Goal: Obtain resource: Download file/media

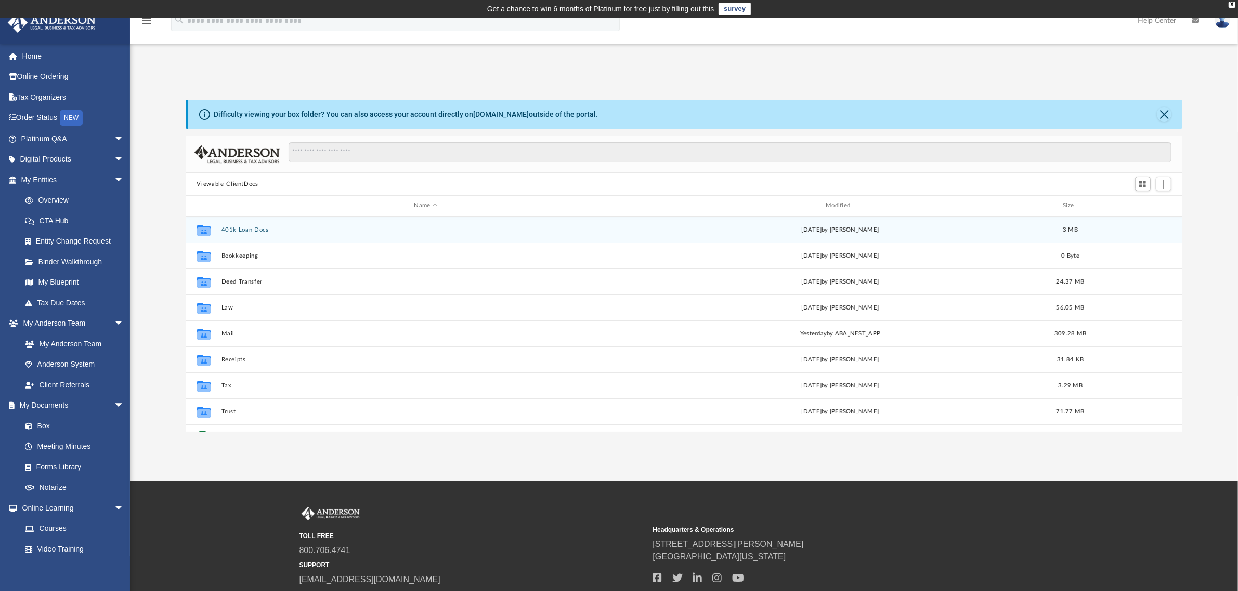
scroll to position [226, 986]
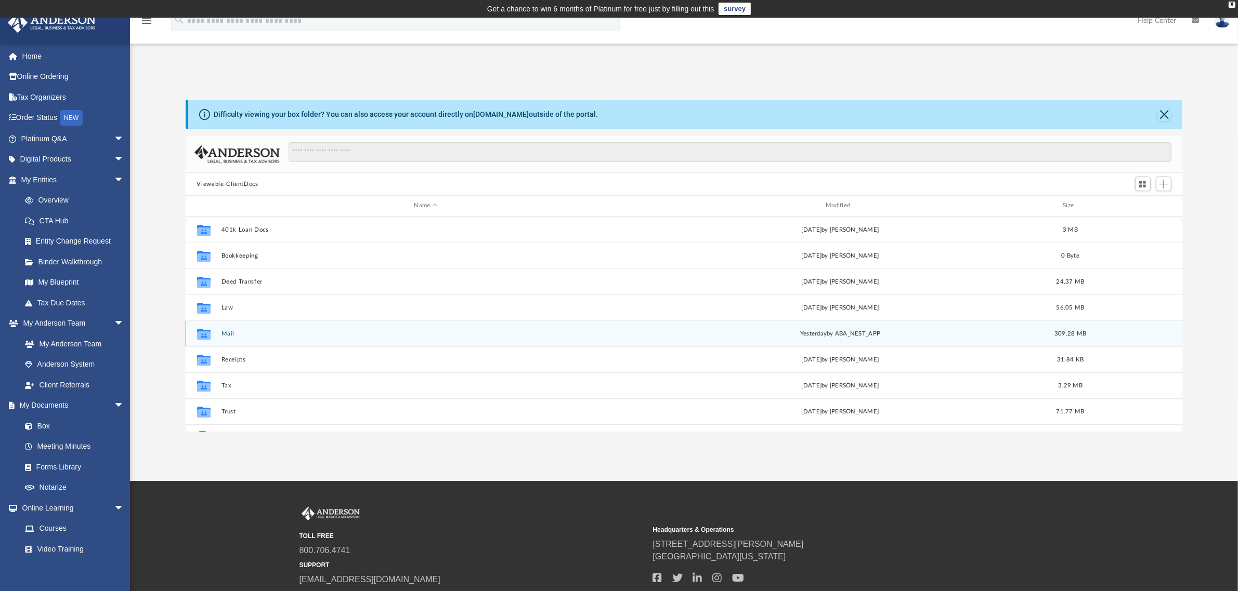
click at [204, 336] on icon "grid" at bounding box center [203, 335] width 14 height 8
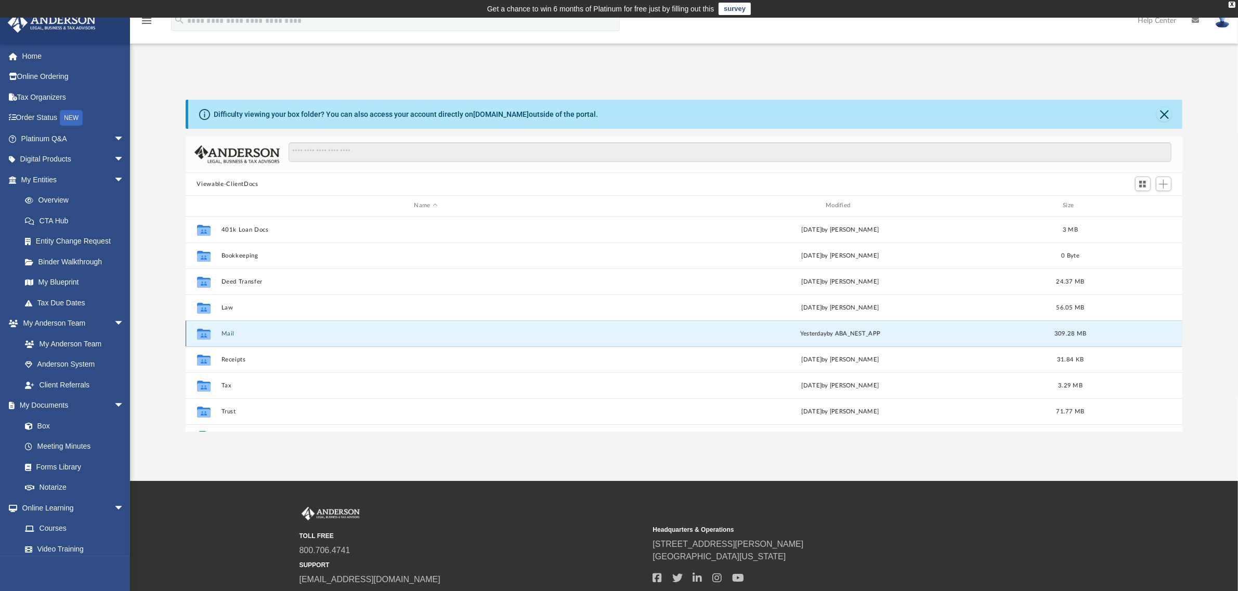
click at [227, 333] on button "Mail" at bounding box center [426, 334] width 410 height 7
click at [222, 335] on button "Mail" at bounding box center [426, 334] width 410 height 7
click at [1230, 3] on div "X" at bounding box center [1231, 5] width 7 height 6
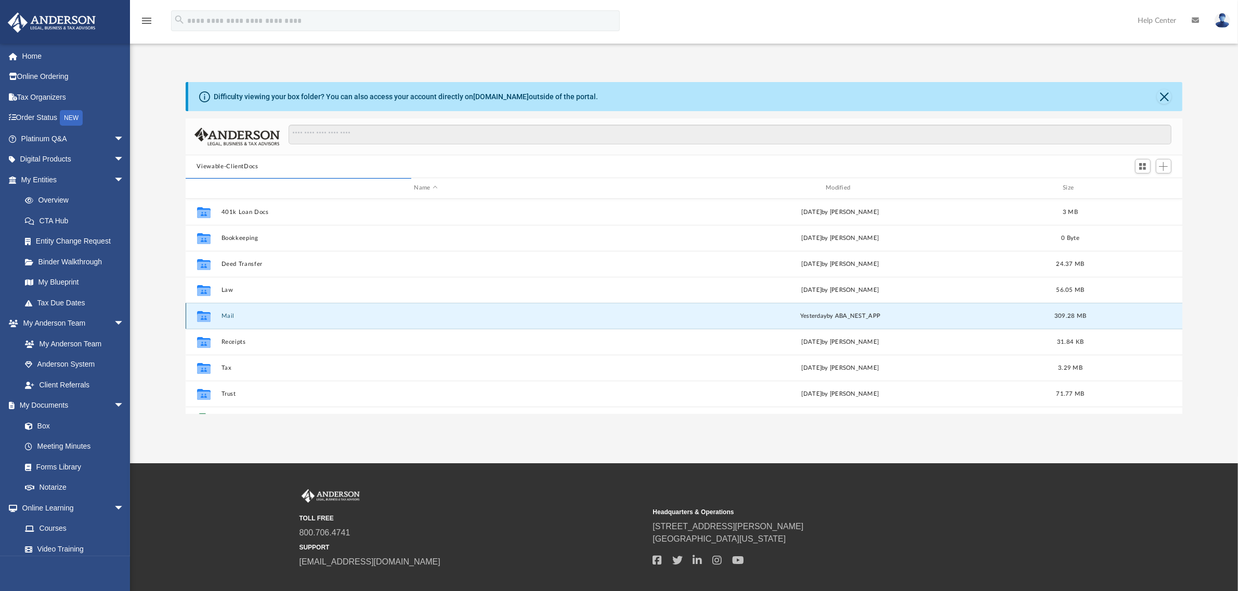
click at [228, 315] on button "Mail" at bounding box center [426, 316] width 410 height 7
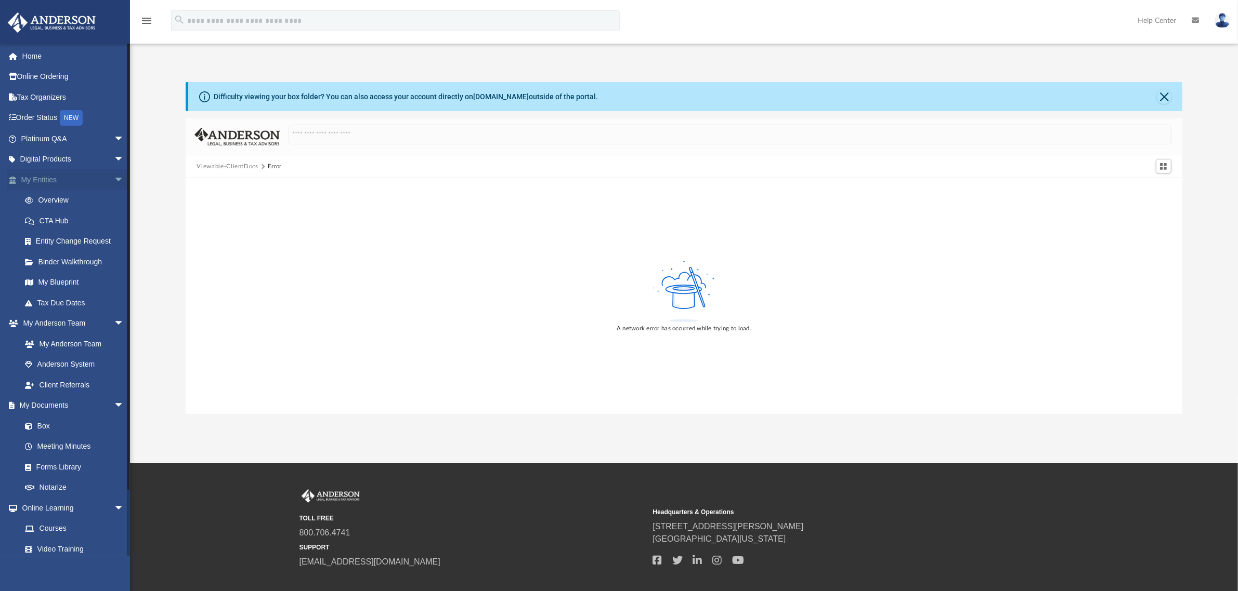
click at [114, 174] on span "arrow_drop_down" at bounding box center [124, 179] width 21 height 21
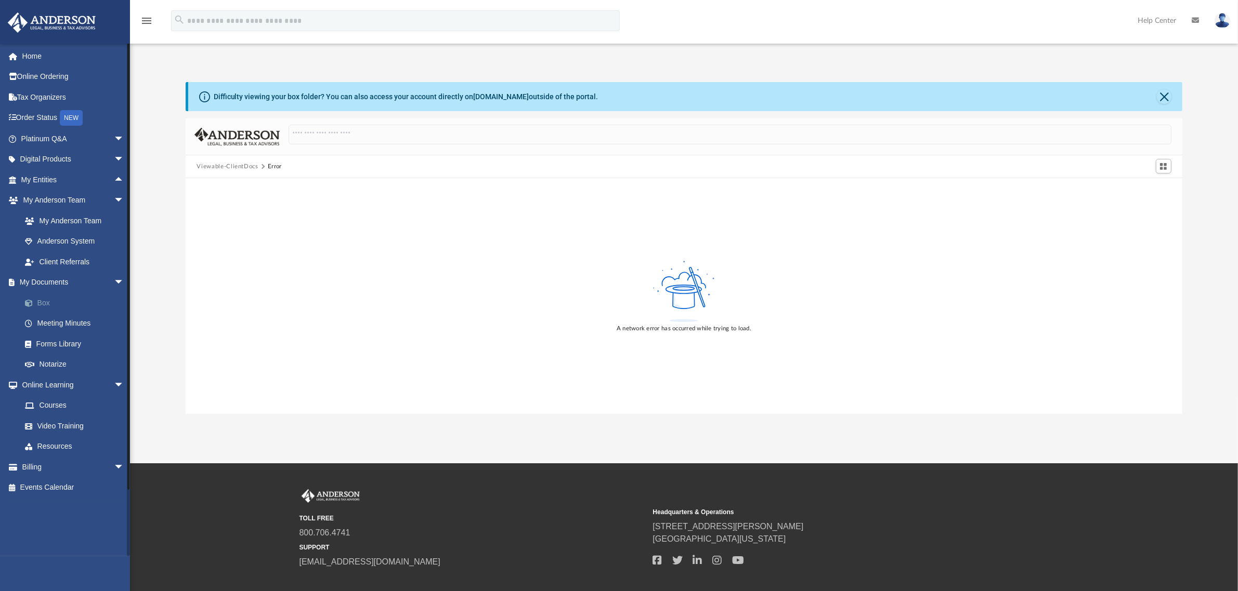
click at [44, 302] on link "Box" at bounding box center [77, 303] width 125 height 21
click at [34, 301] on span at bounding box center [34, 303] width 7 height 7
click at [34, 302] on span at bounding box center [34, 303] width 7 height 7
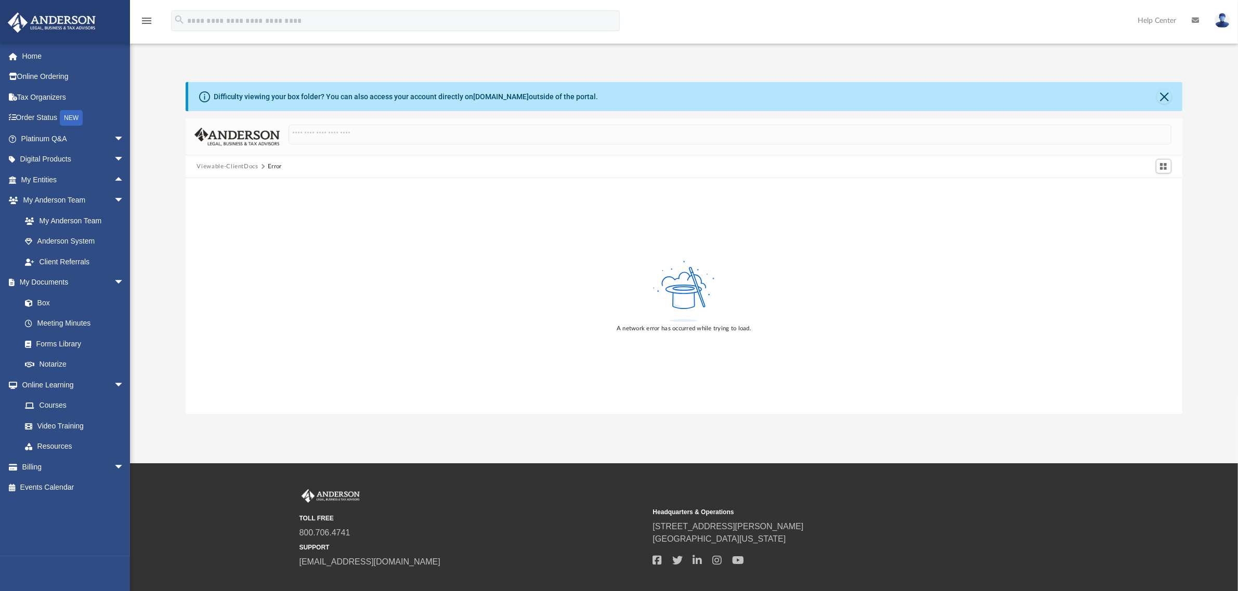
click at [219, 167] on button "Viewable-ClientDocs" at bounding box center [226, 166] width 61 height 9
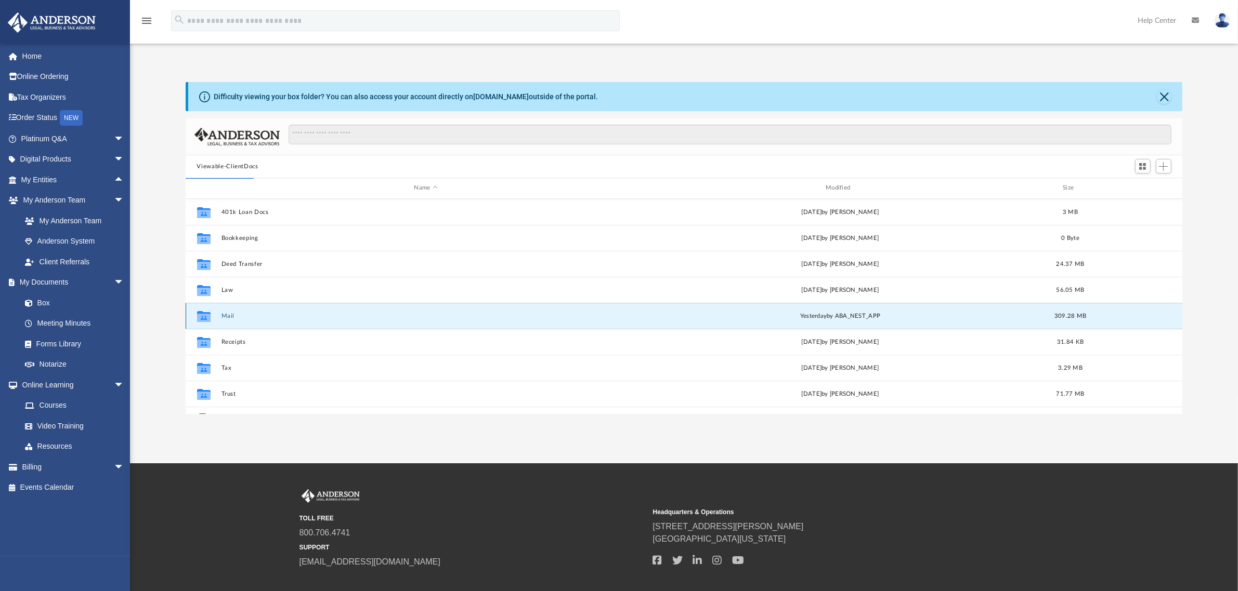
click at [225, 318] on button "Mail" at bounding box center [426, 316] width 410 height 7
click at [217, 315] on div "Collaborated Folder Mail [DATE] by ABA_NEST_APP 309.28 MB" at bounding box center [684, 316] width 997 height 26
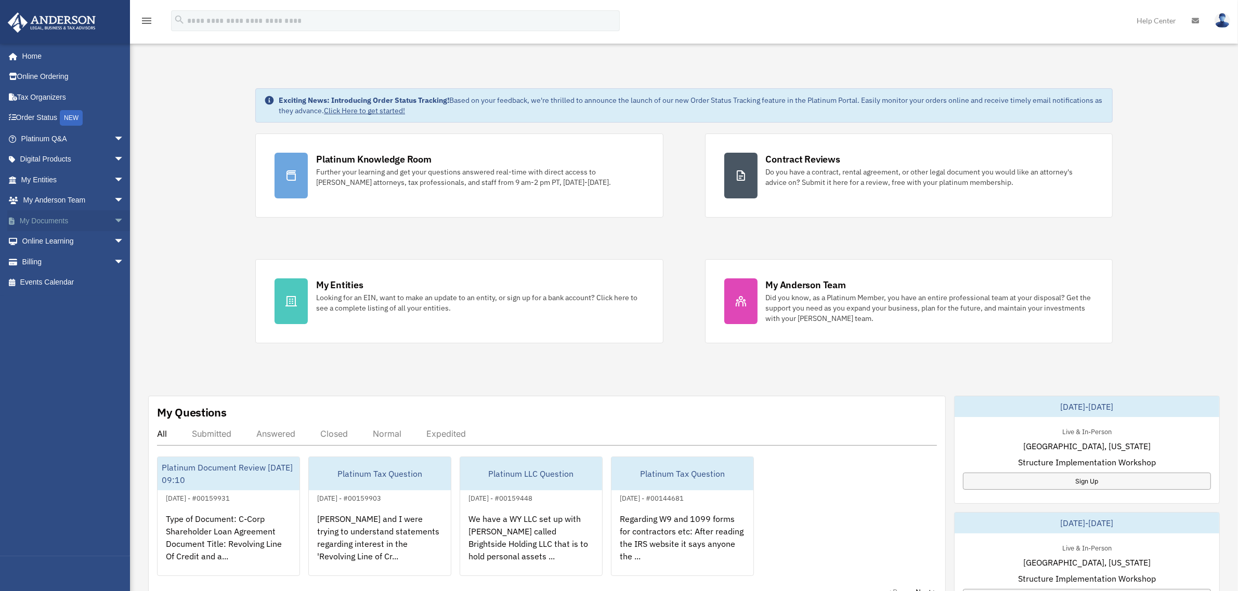
click at [114, 219] on span "arrow_drop_down" at bounding box center [124, 220] width 21 height 21
click at [37, 240] on link "Box" at bounding box center [77, 241] width 125 height 21
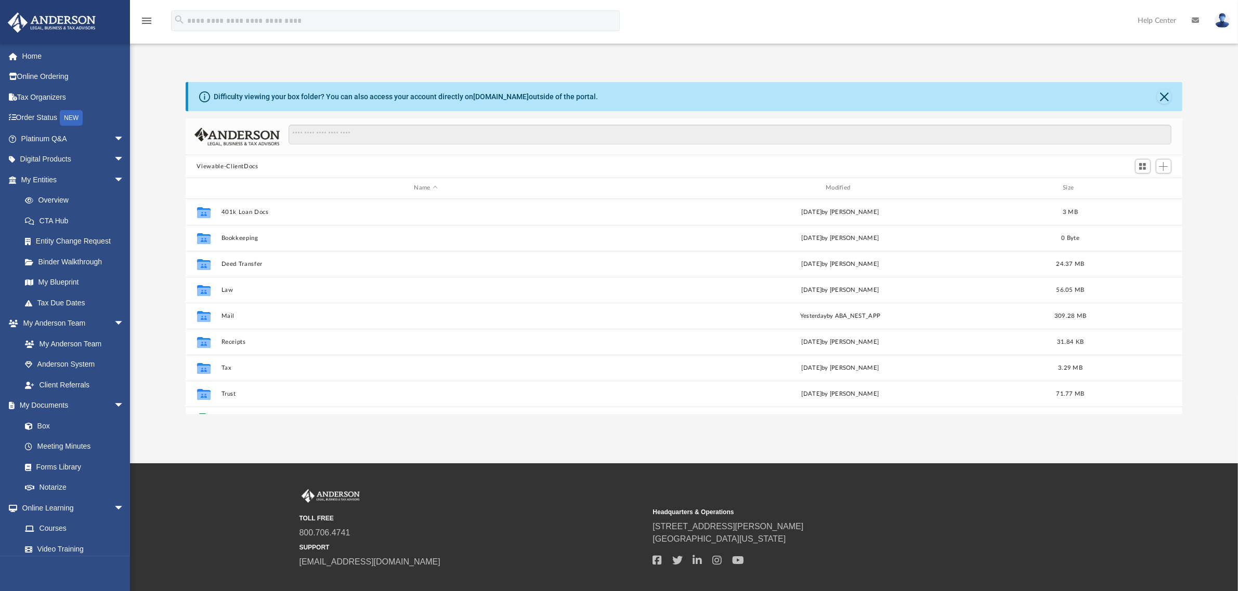
scroll to position [226, 986]
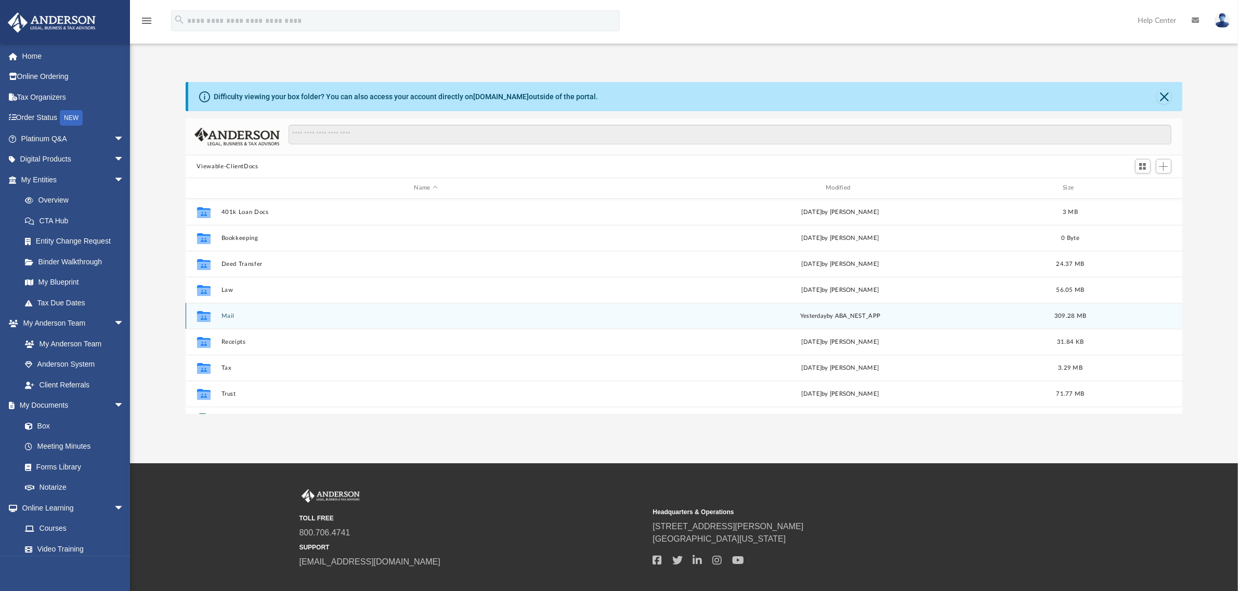
click at [226, 314] on button "Mail" at bounding box center [426, 316] width 410 height 7
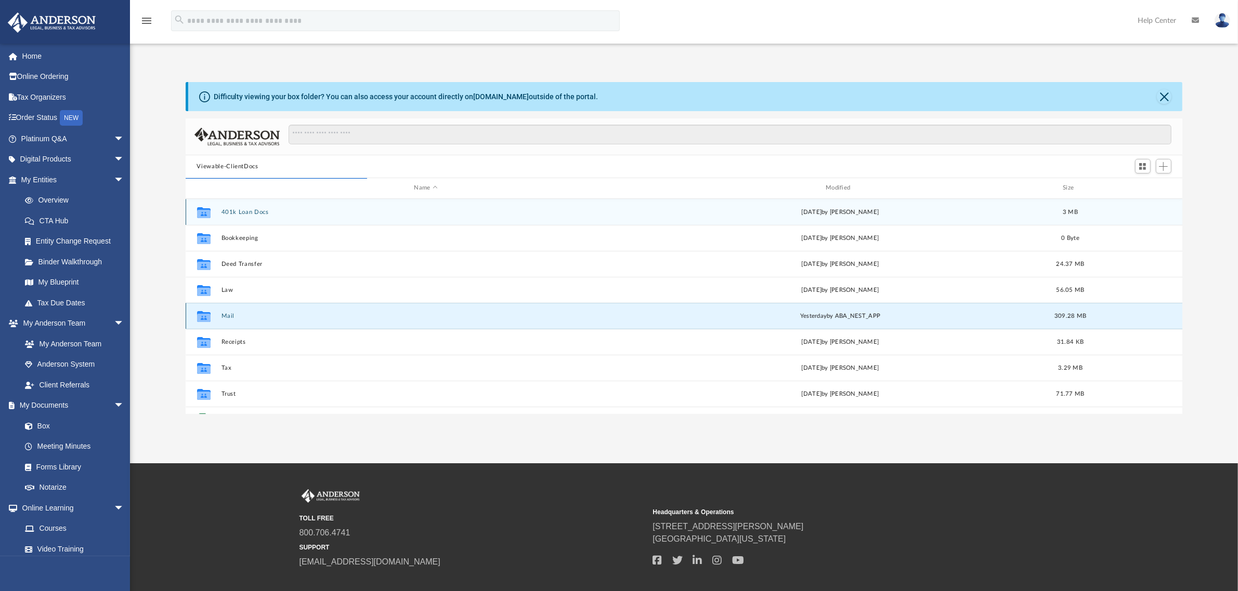
scroll to position [194, 986]
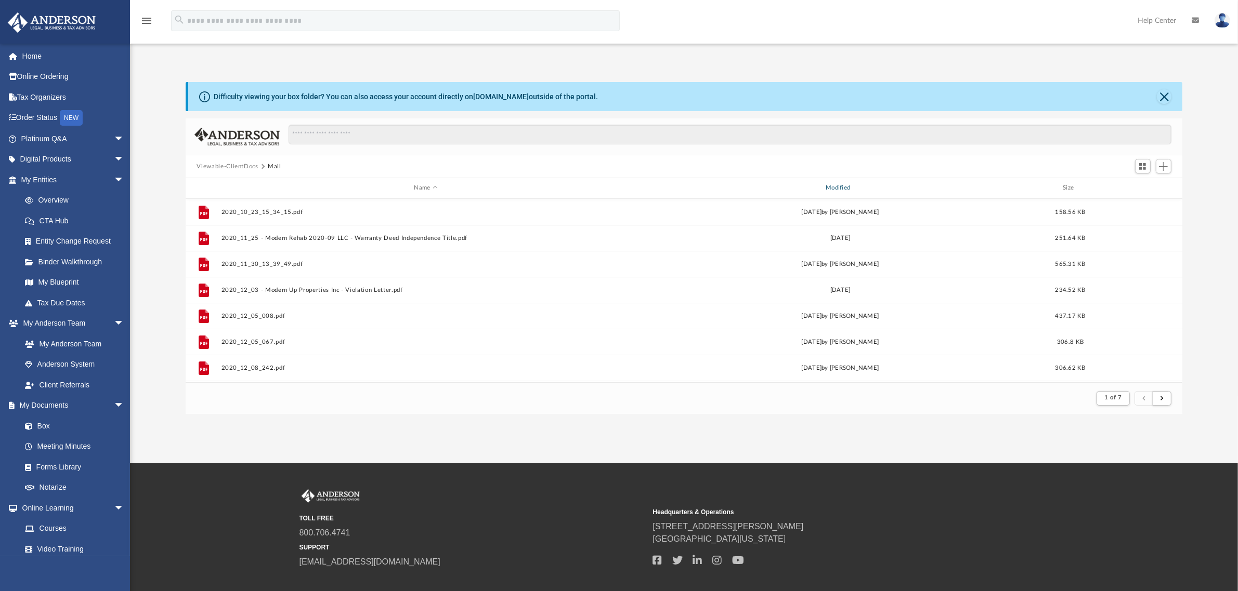
click at [840, 186] on div "Modified" at bounding box center [840, 187] width 410 height 9
click at [853, 186] on span "Modified" at bounding box center [853, 188] width 4 height 4
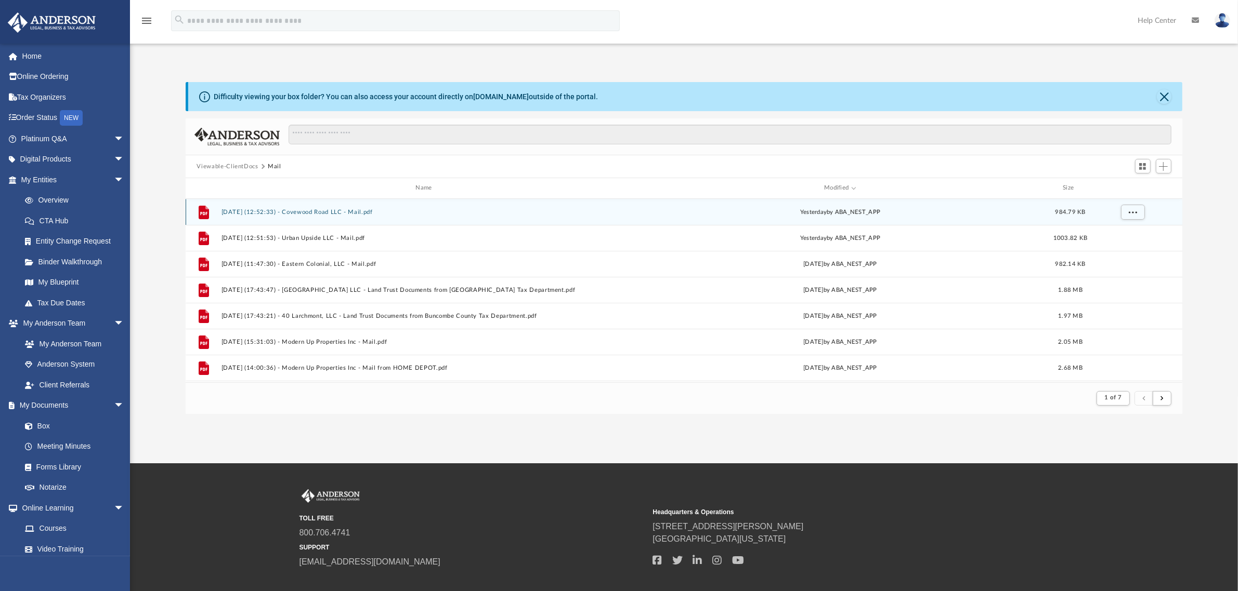
click at [301, 207] on div "File 2025.09.09 (12:52:33) - Covewood Road LLC - Mail.pdf yesterday by ABA_NEST…" at bounding box center [684, 212] width 997 height 26
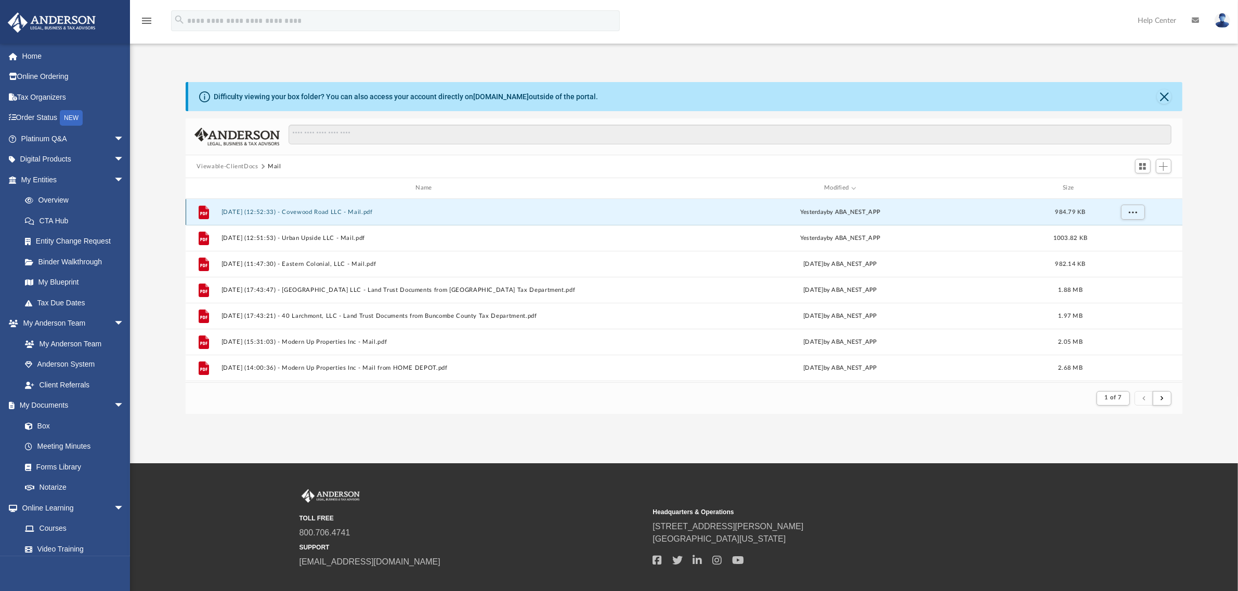
click at [287, 210] on button "2025.09.09 (12:52:33) - Covewood Road LLC - Mail.pdf" at bounding box center [426, 212] width 410 height 7
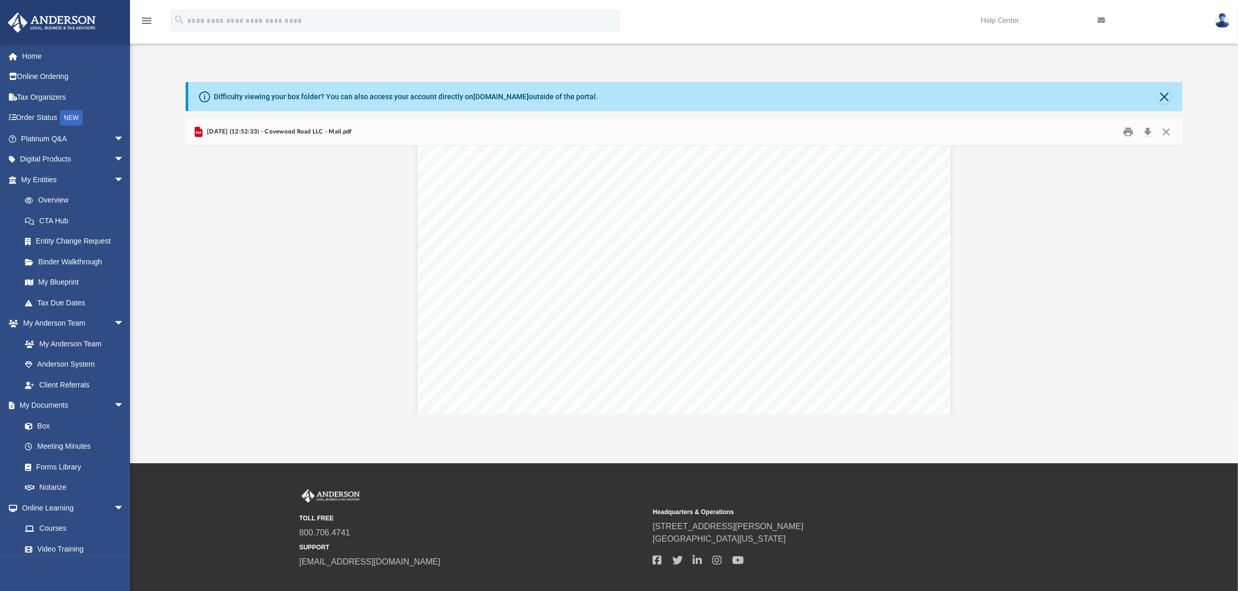
scroll to position [0, 0]
click at [1175, 279] on button "Preview" at bounding box center [1171, 280] width 23 height 29
click at [1173, 278] on button "Preview" at bounding box center [1171, 280] width 23 height 29
click at [198, 276] on button "Preview" at bounding box center [197, 280] width 23 height 29
click at [1170, 277] on button "Preview" at bounding box center [1171, 280] width 23 height 29
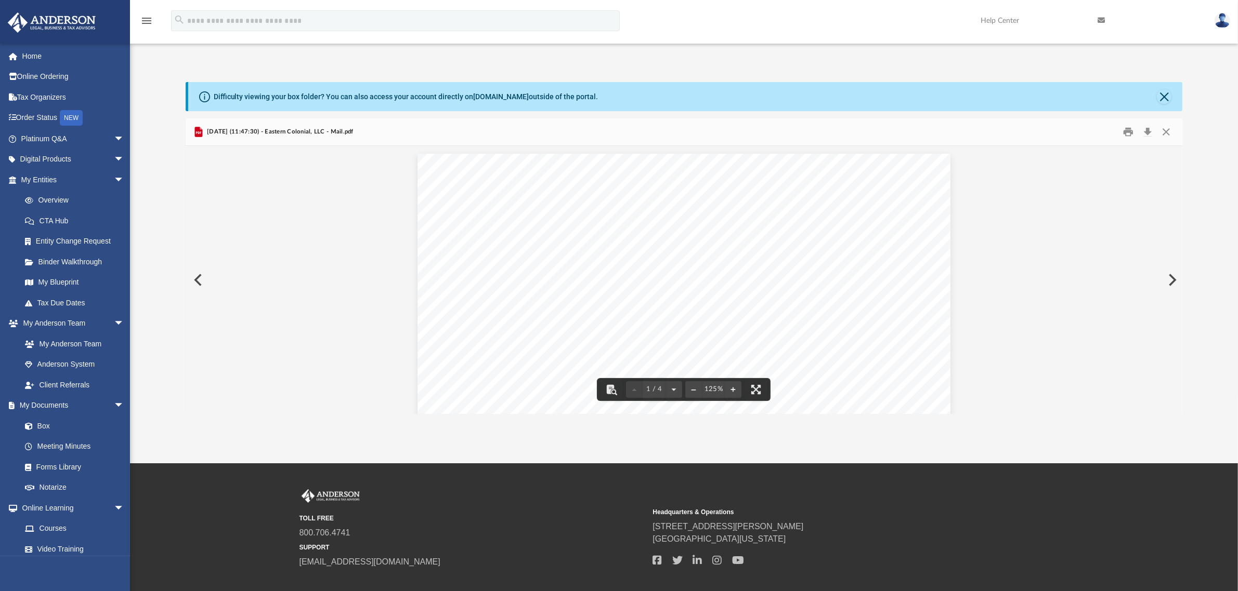
click at [1175, 279] on button "Preview" at bounding box center [1171, 280] width 23 height 29
